Goal: Task Accomplishment & Management: Complete application form

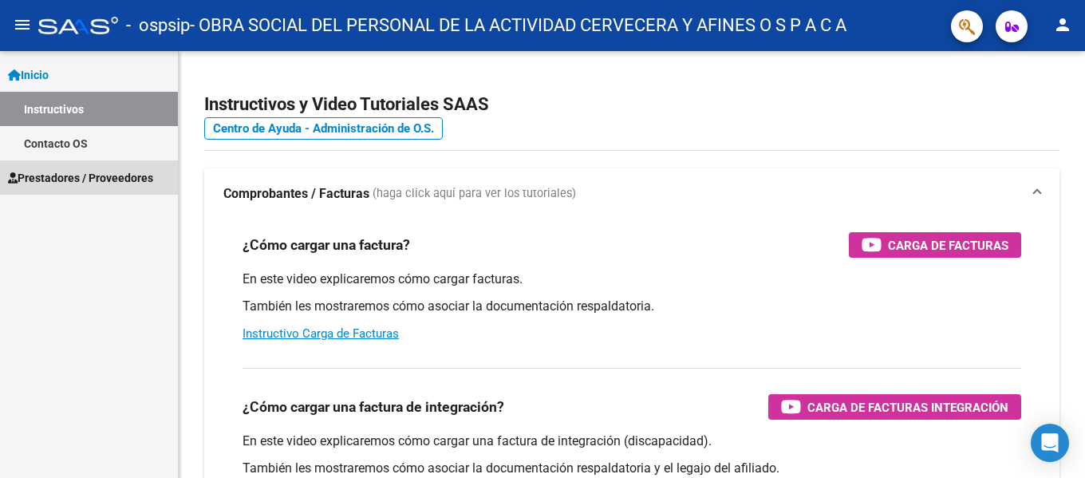
click at [85, 184] on span "Prestadores / Proveedores" at bounding box center [80, 178] width 145 height 18
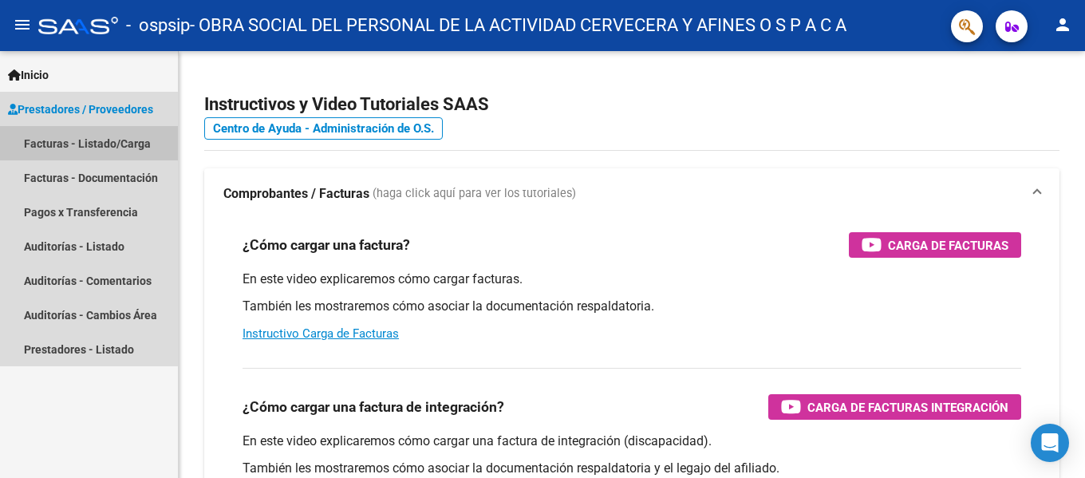
click at [105, 154] on link "Facturas - Listado/Carga" at bounding box center [89, 143] width 178 height 34
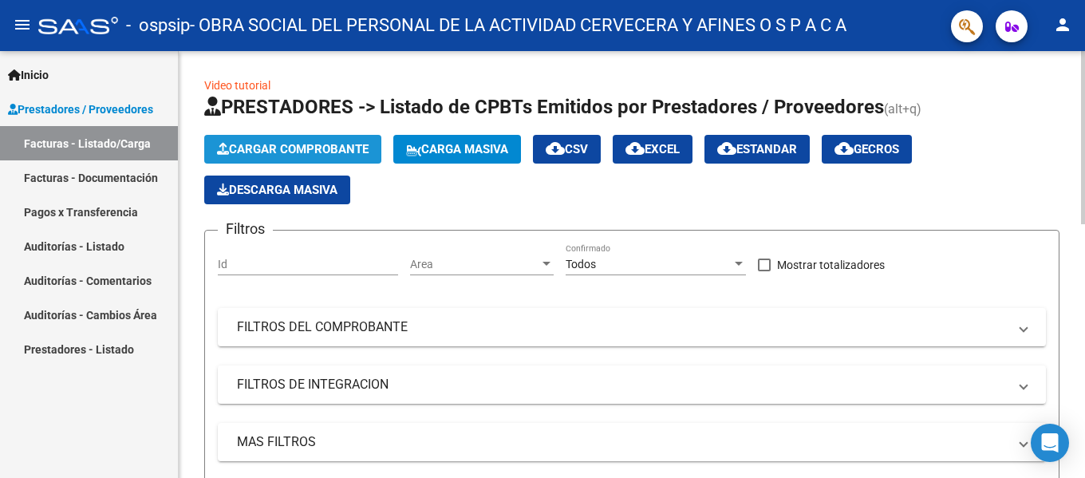
click at [341, 151] on span "Cargar Comprobante" at bounding box center [293, 149] width 152 height 14
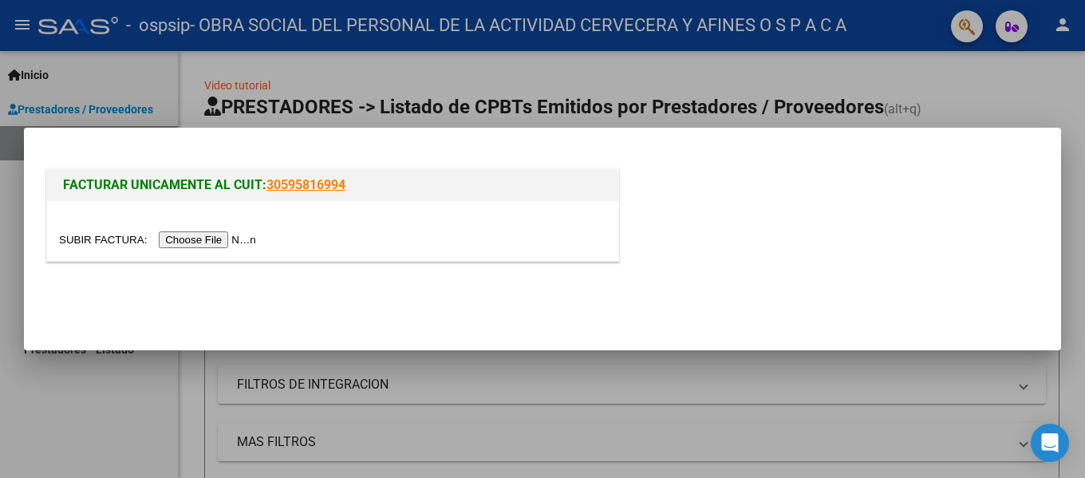
click at [216, 239] on input "file" at bounding box center [160, 239] width 202 height 17
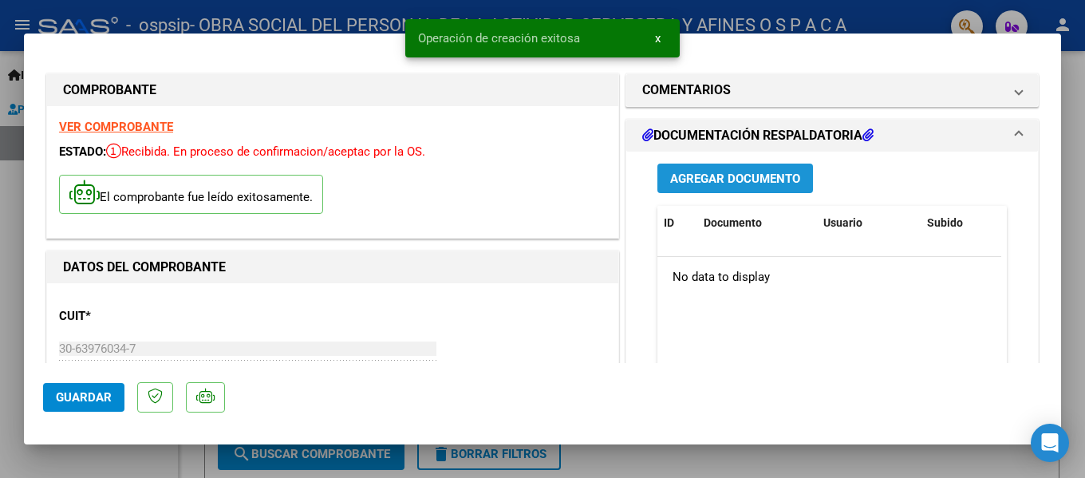
click at [749, 174] on span "Agregar Documento" at bounding box center [735, 179] width 130 height 14
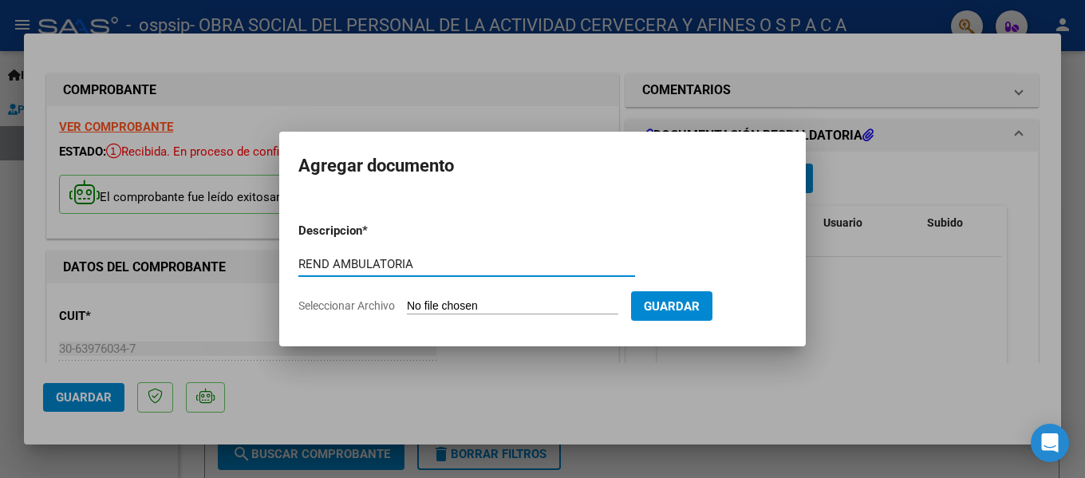
type input "REND AMBULATORIA"
click at [452, 311] on input "Seleccionar Archivo" at bounding box center [512, 306] width 211 height 15
type input "C:\fakepath\OSPSIP AMB SEPTIEMBRE 2025.pdf"
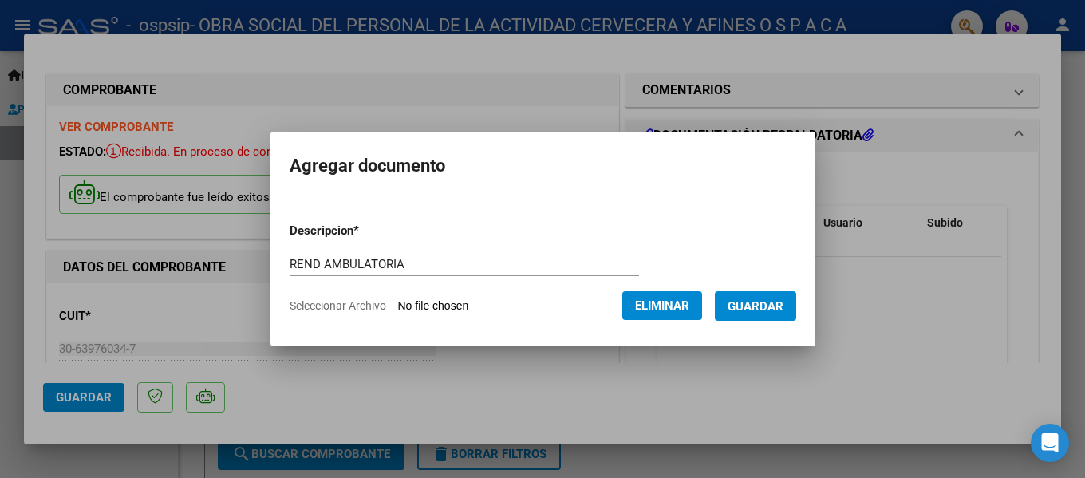
click at [771, 314] on button "Guardar" at bounding box center [755, 306] width 81 height 30
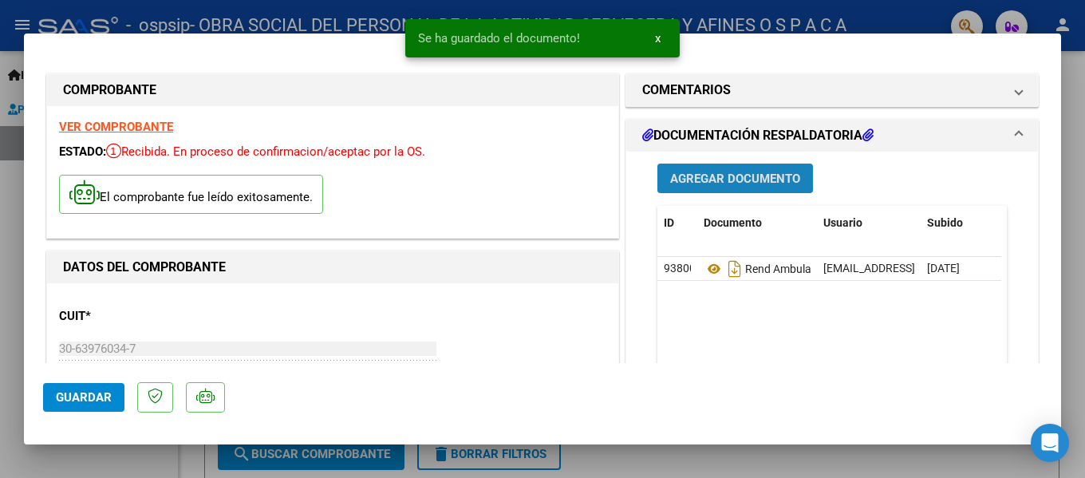
click at [774, 172] on span "Agregar Documento" at bounding box center [735, 179] width 130 height 14
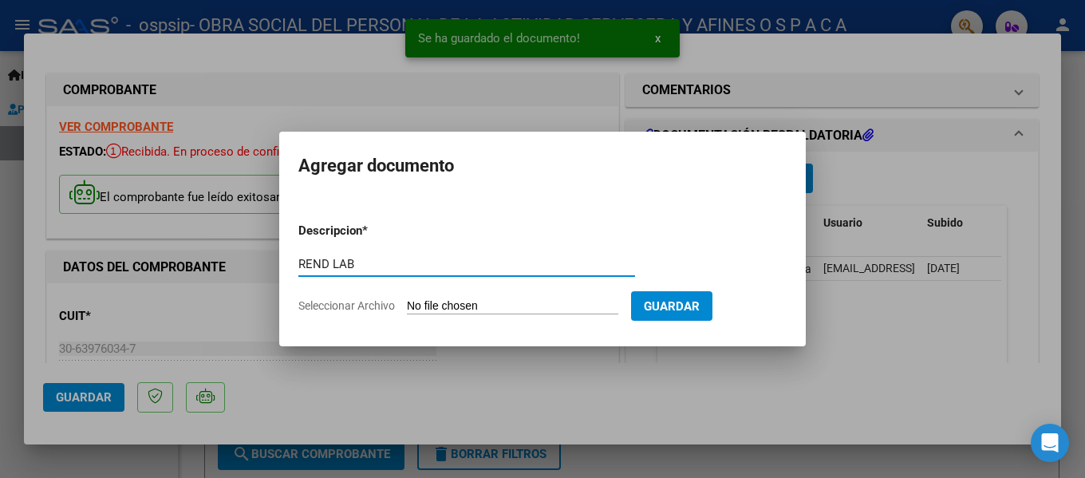
type input "REND LAB"
click at [443, 306] on input "Seleccionar Archivo" at bounding box center [512, 306] width 211 height 15
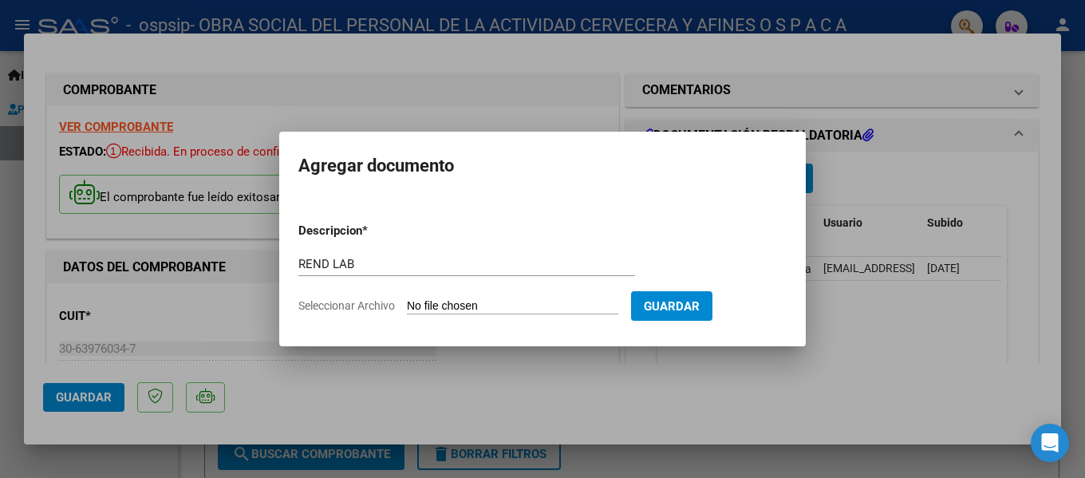
type input "C:\fakepath\OSPSIP LAB SEPTIEMBRE 2025.pdf"
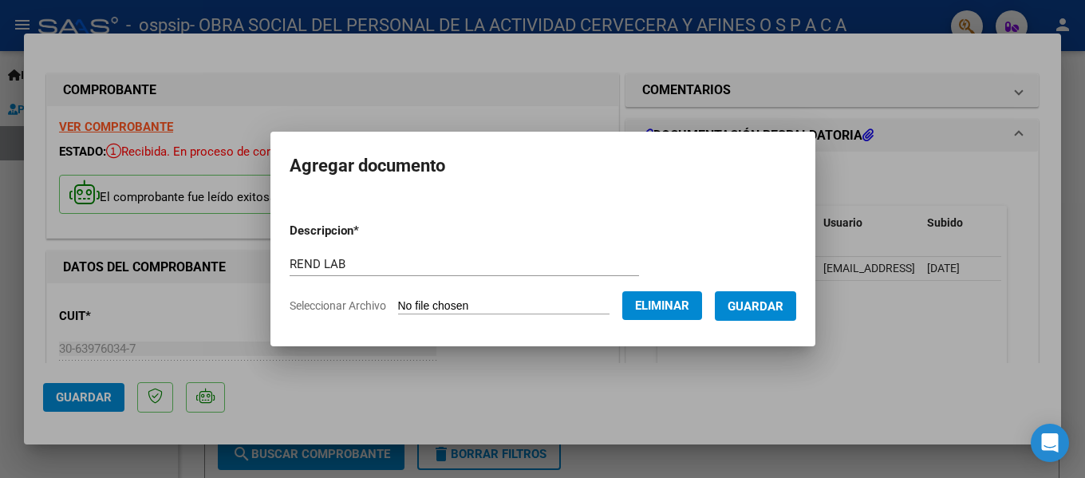
click at [767, 306] on span "Guardar" at bounding box center [756, 306] width 56 height 14
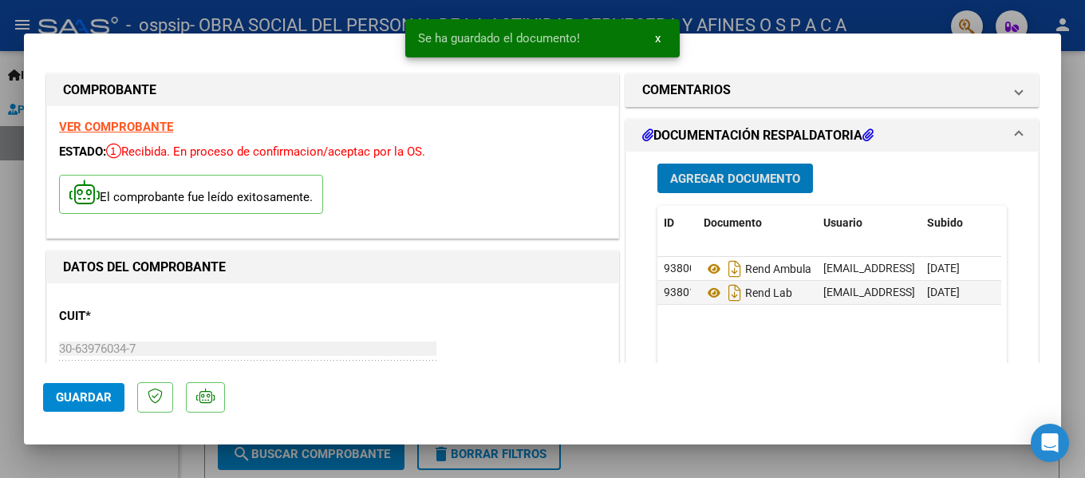
click at [696, 183] on span "Agregar Documento" at bounding box center [735, 179] width 130 height 14
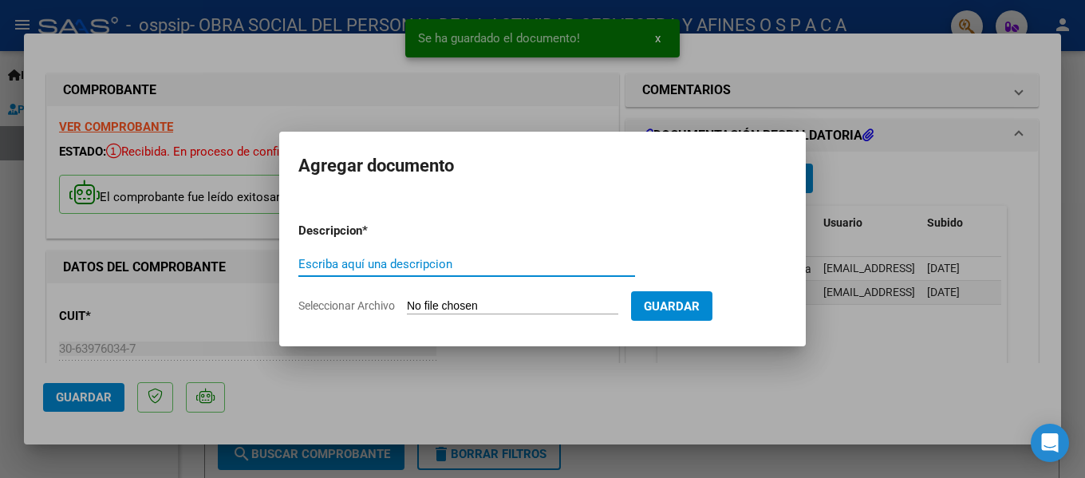
click at [379, 263] on input "Escriba aquí una descripcion" at bounding box center [466, 264] width 337 height 14
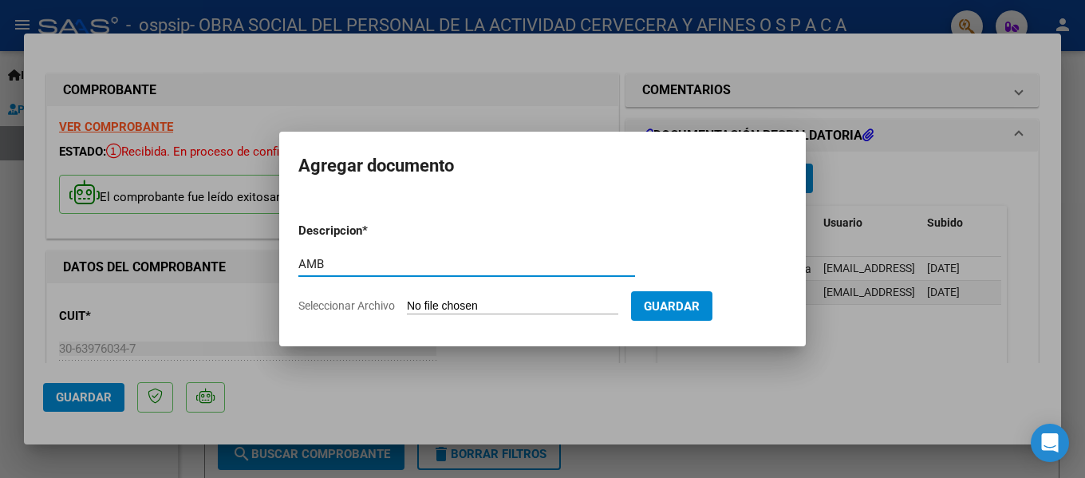
type input "AMB"
click at [447, 308] on input "Seleccionar Archivo" at bounding box center [512, 306] width 211 height 15
type input "C:\fakepath\OSPSIP AMB SEPTIEMBRE 2025..pdf"
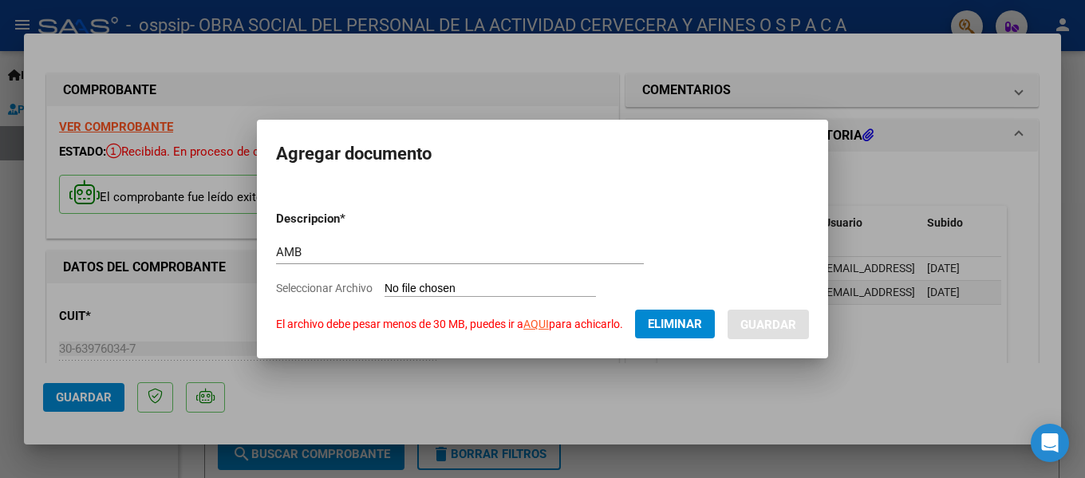
click at [530, 325] on link "AQUI" at bounding box center [537, 324] width 26 height 13
click at [699, 333] on button "Eliminar" at bounding box center [675, 324] width 80 height 29
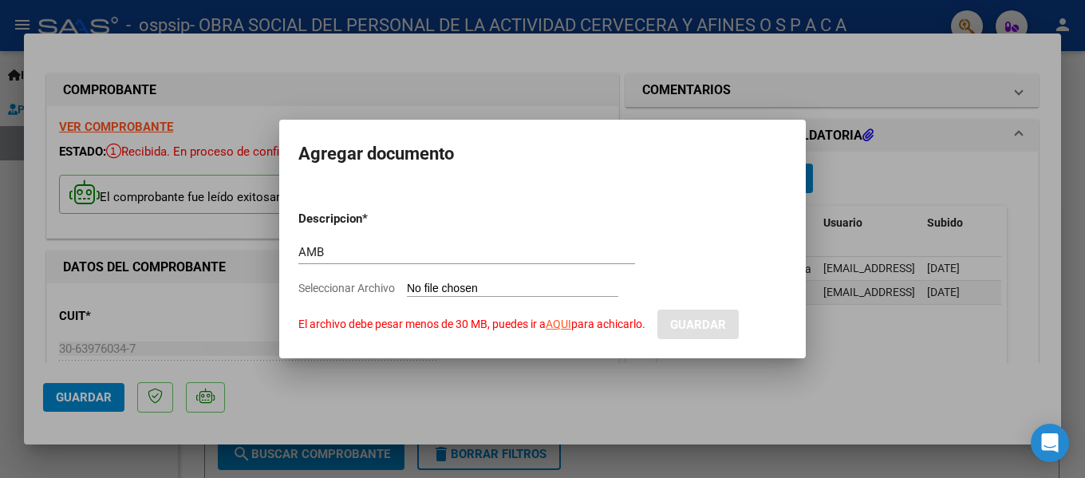
click at [373, 259] on input "AMB" at bounding box center [466, 252] width 337 height 14
type input "AMB1"
click at [446, 288] on input "Seleccionar Archivo El archivo debe pesar menos de 30 MB, puedes ir a AQUI para…" at bounding box center [512, 289] width 211 height 15
type input "C:\fakepath\OSPSIP AMB SEPTIEMBRE 2025.-1-100.pdf"
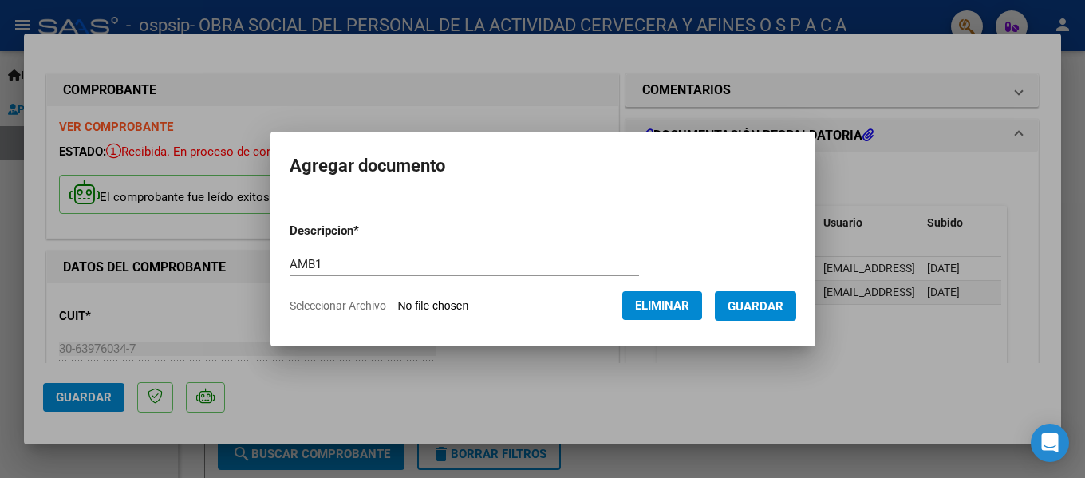
click at [772, 309] on span "Guardar" at bounding box center [756, 306] width 56 height 14
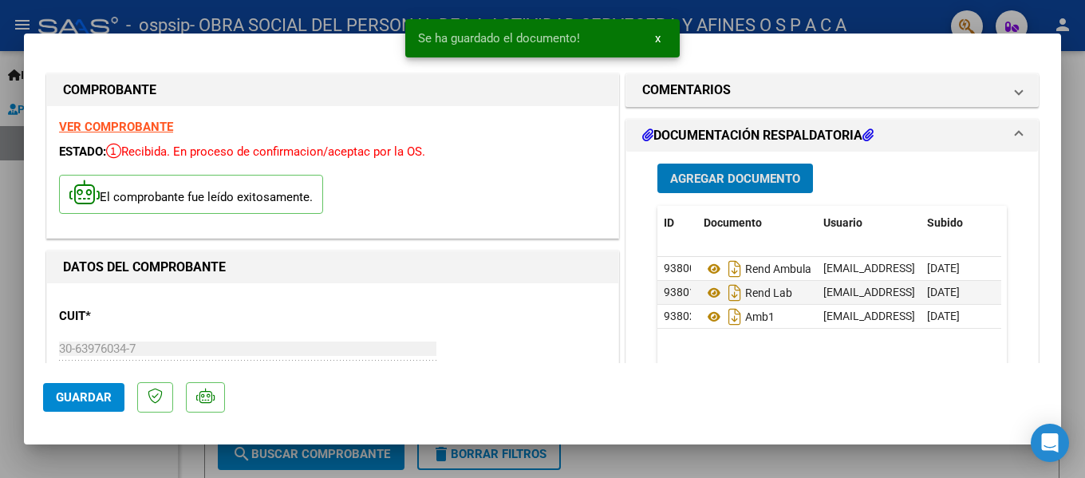
click at [705, 183] on span "Agregar Documento" at bounding box center [735, 179] width 130 height 14
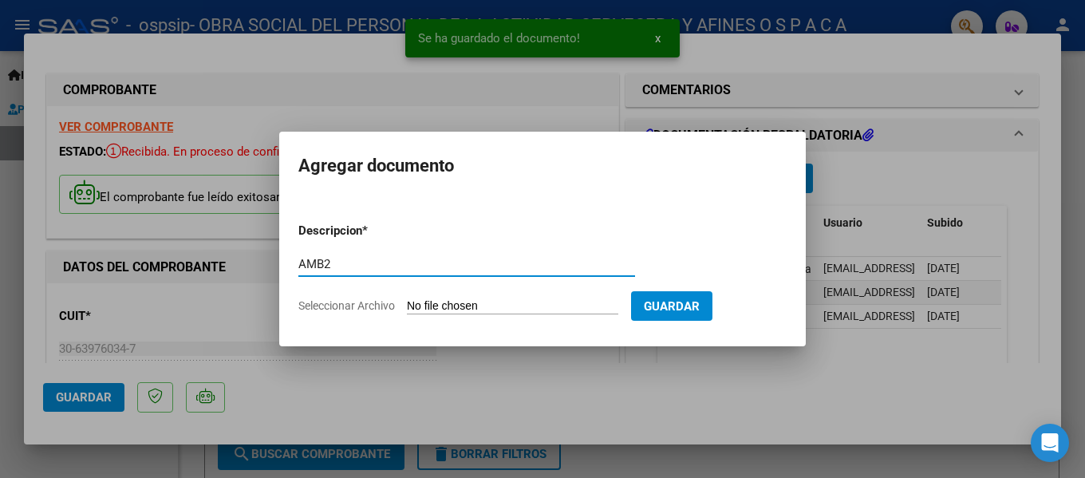
type input "AMB2"
click at [431, 301] on input "Seleccionar Archivo" at bounding box center [512, 306] width 211 height 15
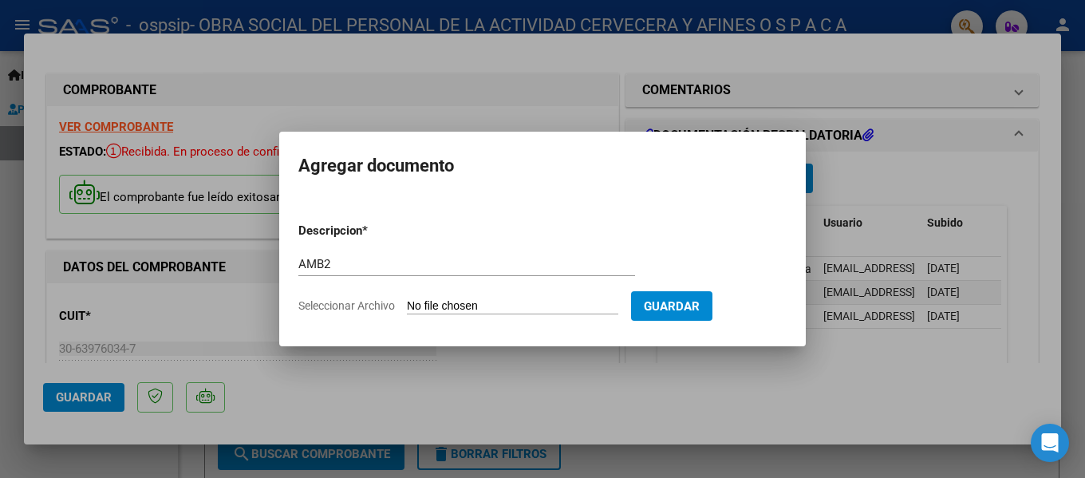
type input "C:\fakepath\OSPSIP AMB SEPTIEMBRE 2025.-201-300.pdf"
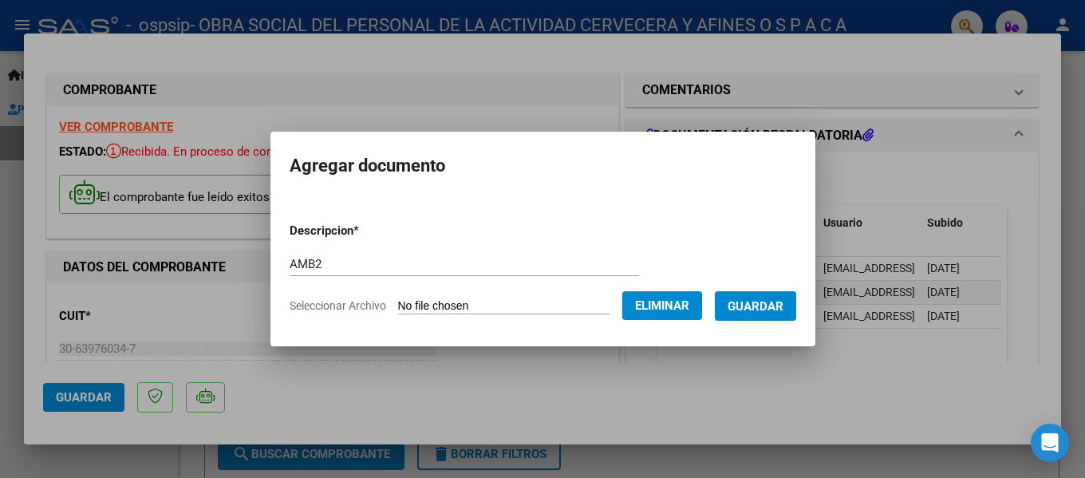
click at [777, 317] on button "Guardar" at bounding box center [755, 306] width 81 height 30
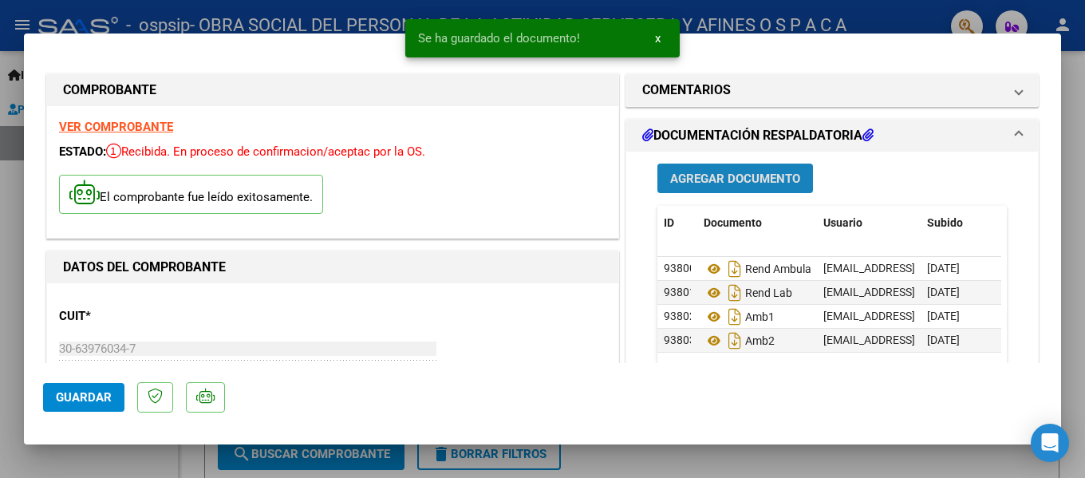
click at [749, 169] on button "Agregar Documento" at bounding box center [736, 179] width 156 height 30
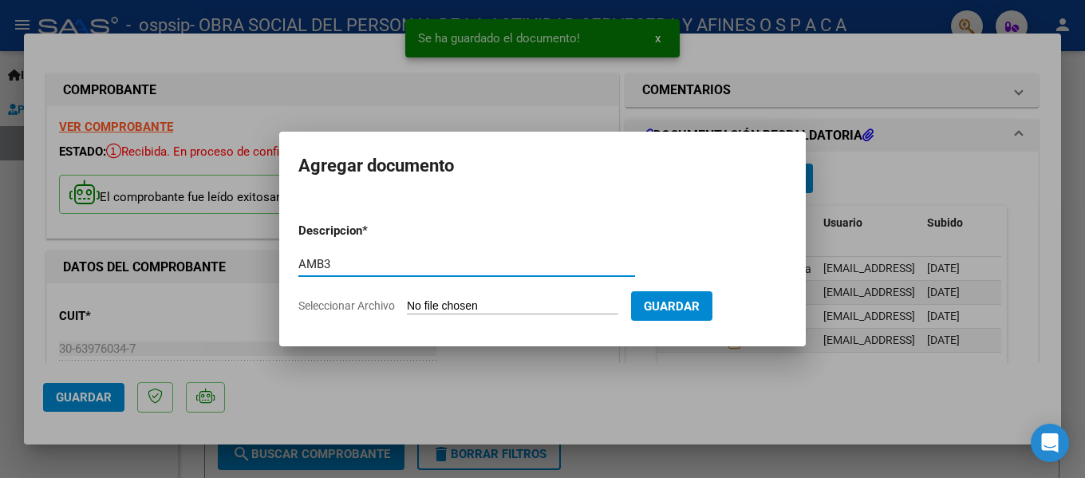
type input "AMB3"
click at [503, 306] on input "Seleccionar Archivo" at bounding box center [512, 306] width 211 height 15
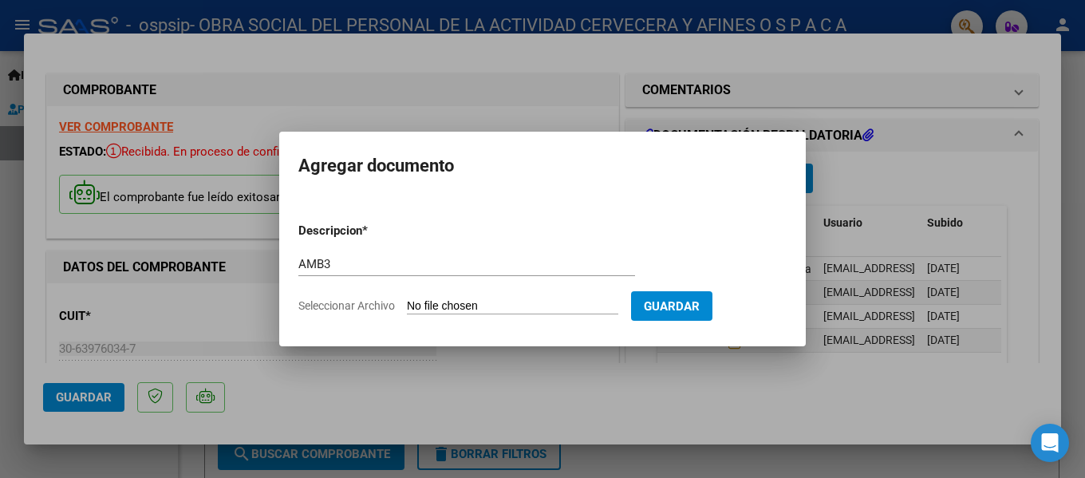
type input "C:\fakepath\OSPSIP AMB SEPTIEMBRE 2025.-301-500.pdf"
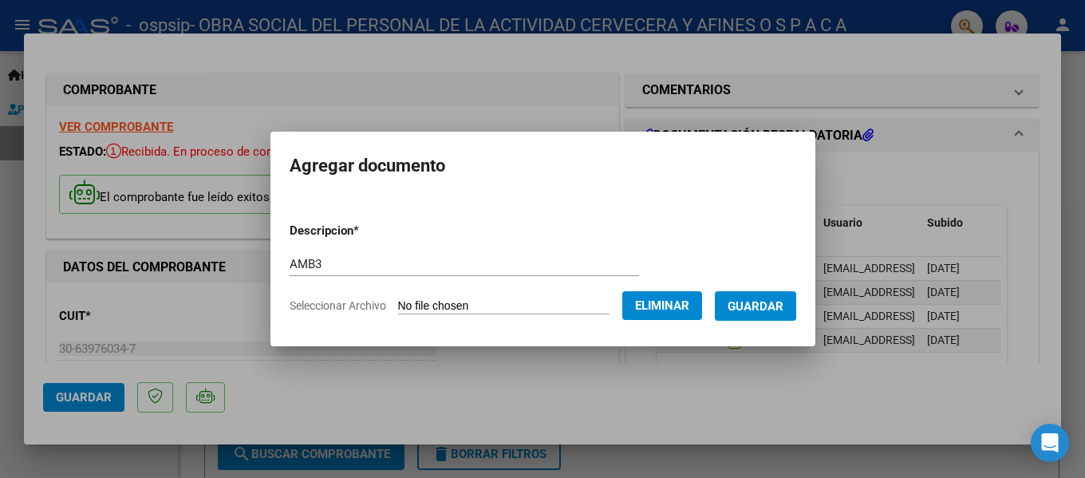
click at [774, 311] on span "Guardar" at bounding box center [756, 306] width 56 height 14
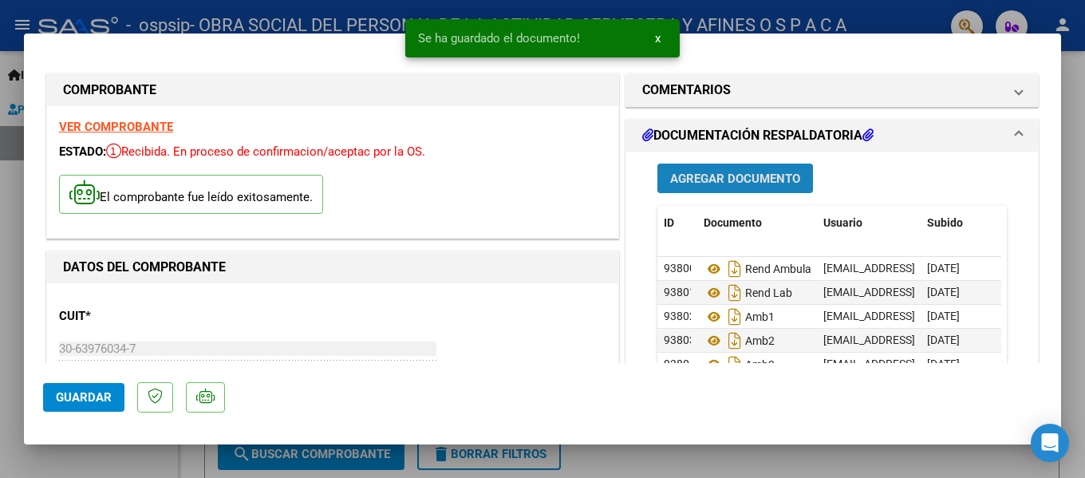
click at [728, 188] on button "Agregar Documento" at bounding box center [736, 179] width 156 height 30
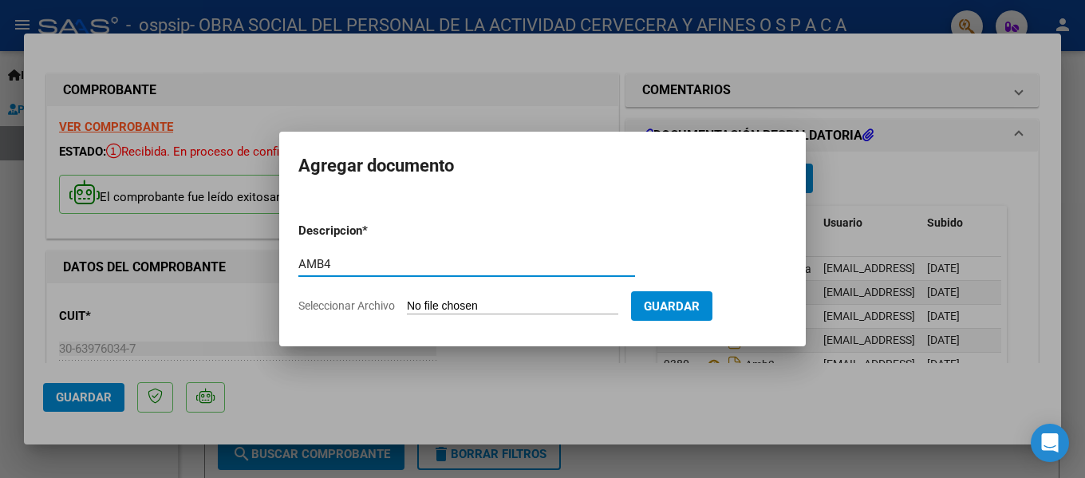
type input "AMB4"
click at [448, 303] on input "Seleccionar Archivo" at bounding box center [512, 306] width 211 height 15
type input "C:\fakepath\OSPSIP AMB SEPTIEMBRE 2025.-501-620.pdf"
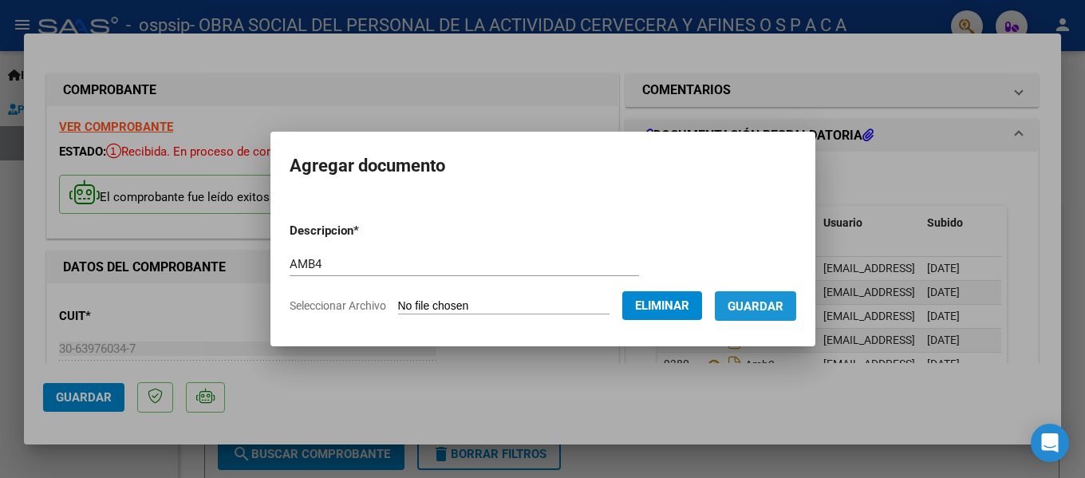
click at [783, 299] on span "Guardar" at bounding box center [756, 306] width 56 height 14
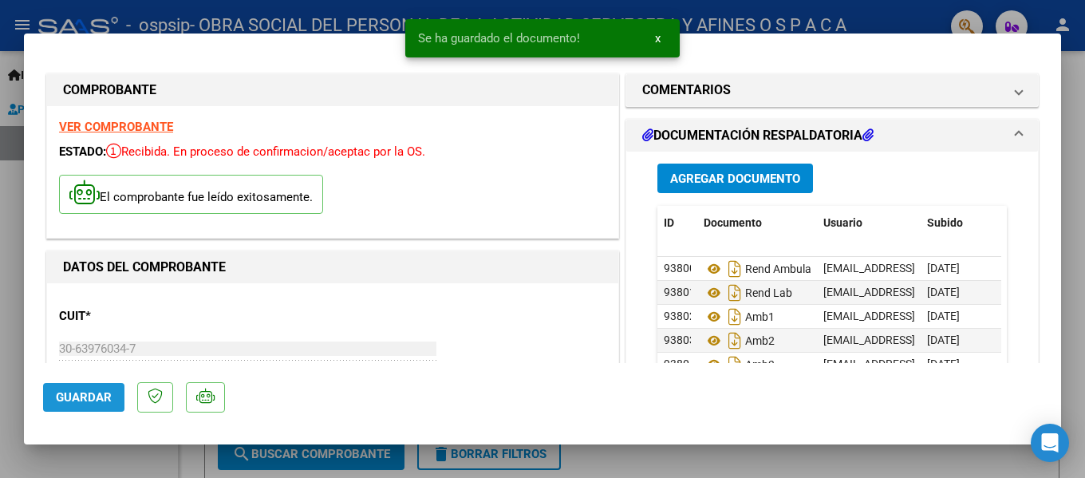
click at [72, 390] on span "Guardar" at bounding box center [84, 397] width 56 height 14
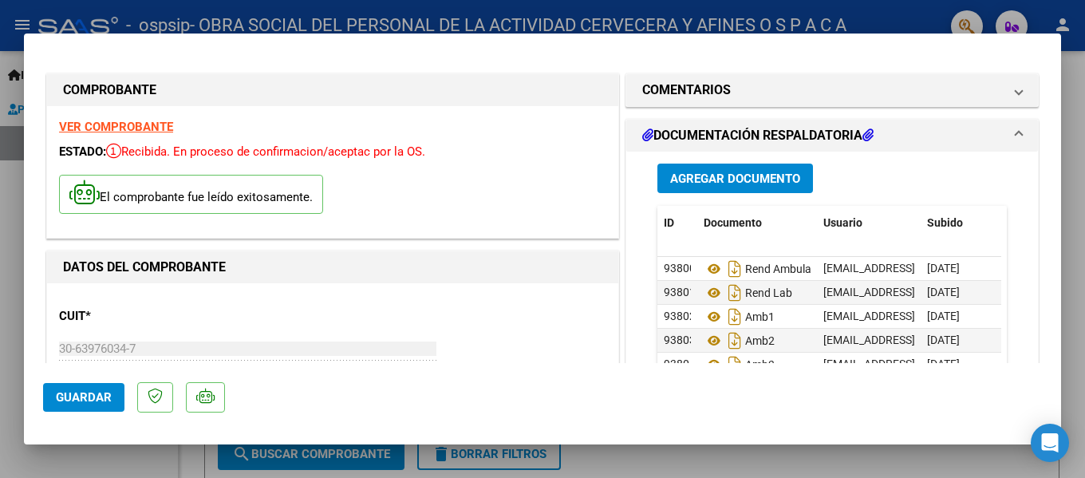
click at [808, 460] on div at bounding box center [542, 239] width 1085 height 478
type input "$ 0,00"
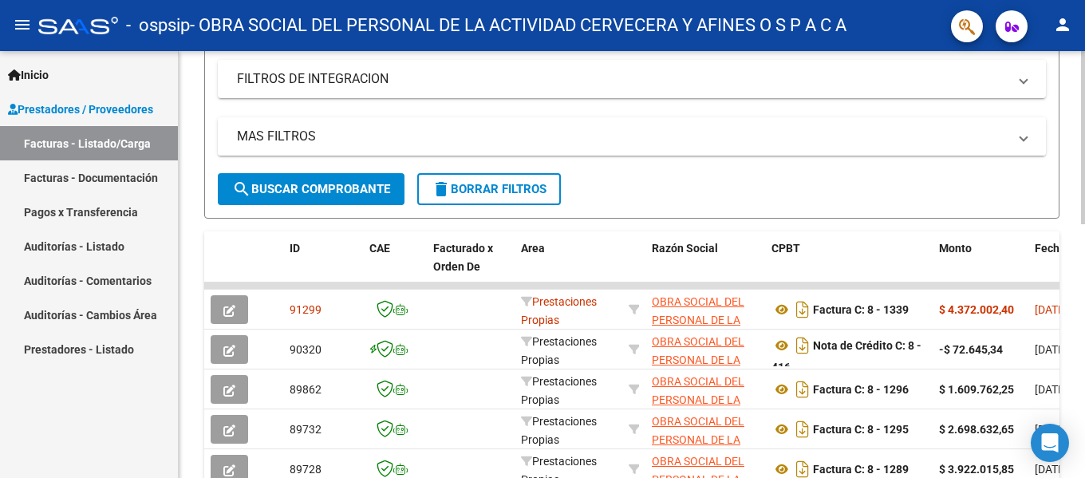
scroll to position [399, 0]
